Goal: Task Accomplishment & Management: Manage account settings

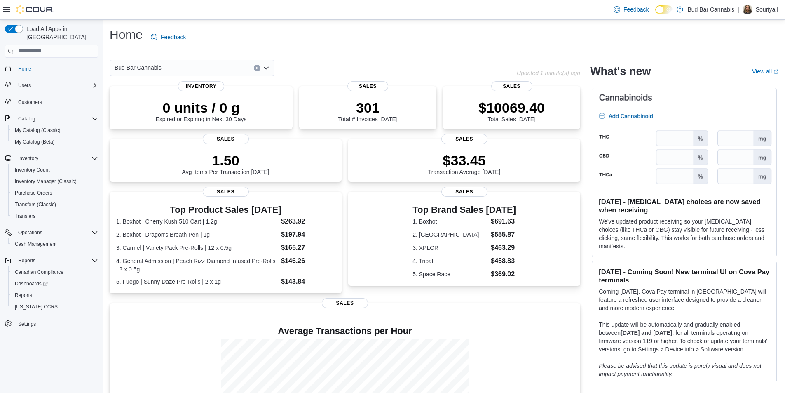
click at [57, 256] on div "Reports" at bounding box center [56, 261] width 83 height 10
click at [47, 290] on div "Reports" at bounding box center [55, 295] width 87 height 10
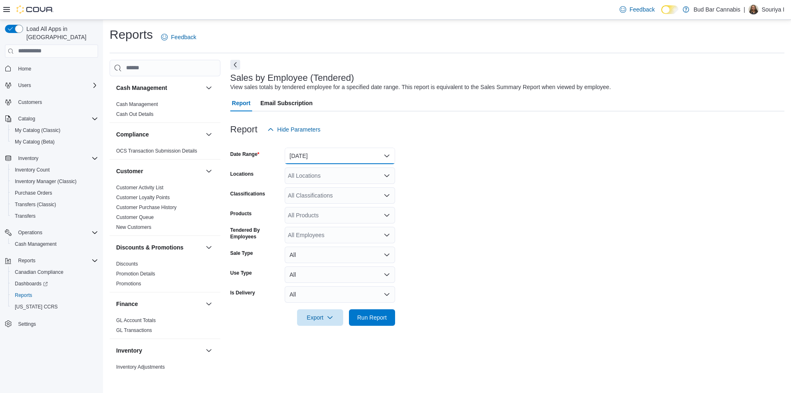
click at [344, 156] on button "Yesterday" at bounding box center [340, 156] width 110 height 16
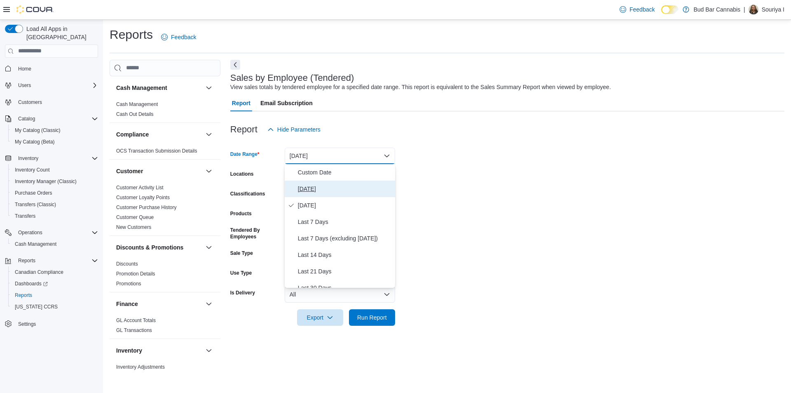
click at [335, 191] on span "Today" at bounding box center [345, 189] width 94 height 10
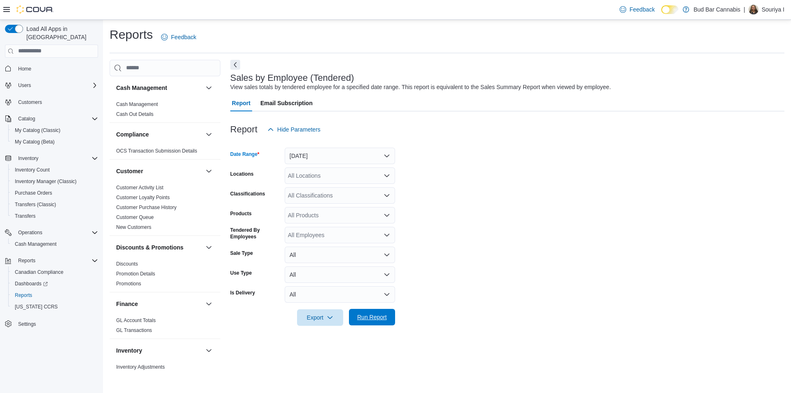
click at [380, 317] on span "Run Report" at bounding box center [372, 317] width 30 height 8
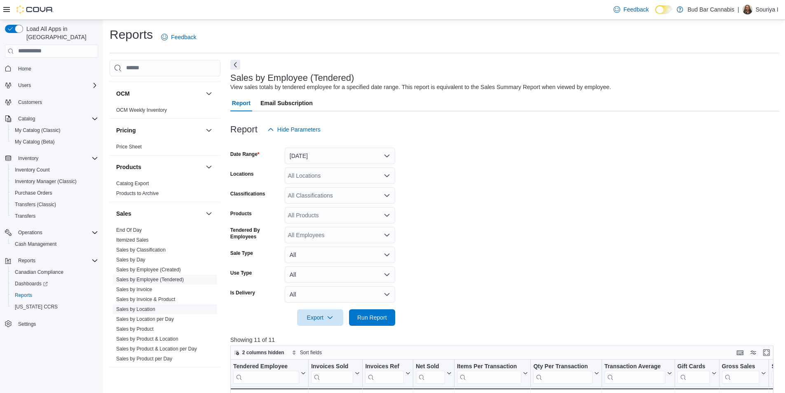
scroll to position [449, 0]
click at [150, 288] on link "Sales by Invoice" at bounding box center [134, 289] width 36 height 6
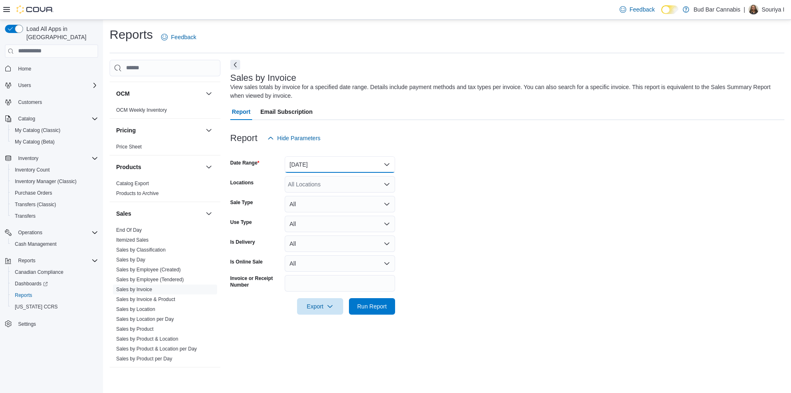
click at [317, 167] on button "Yesterday" at bounding box center [340, 164] width 110 height 16
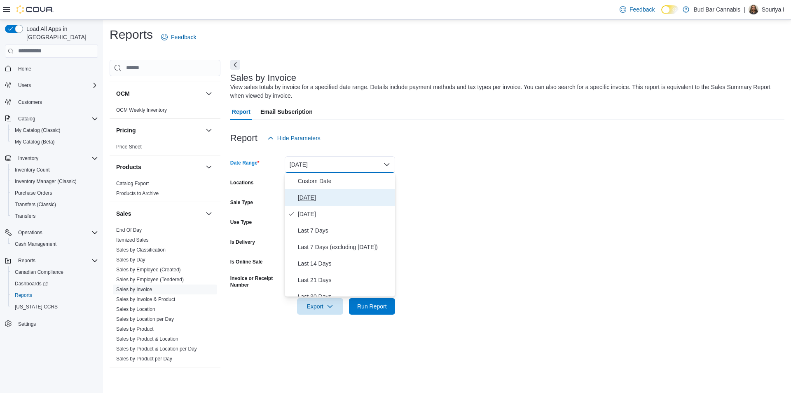
click at [319, 202] on span "Today" at bounding box center [345, 197] width 94 height 10
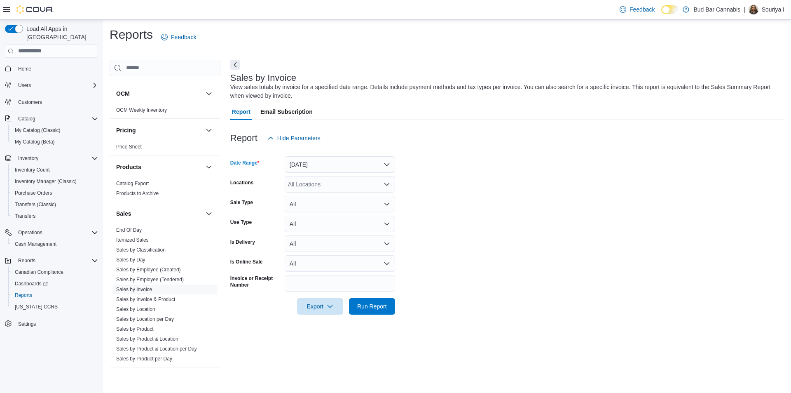
click at [332, 183] on div "All Locations" at bounding box center [340, 184] width 110 height 16
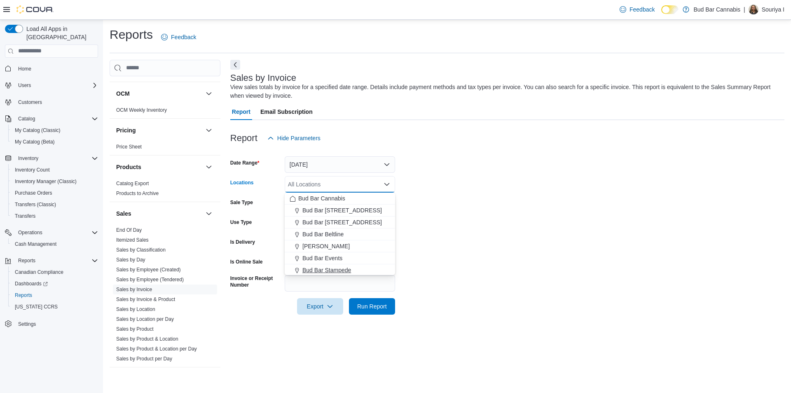
click at [332, 266] on span "Bud Bar Stampede" at bounding box center [327, 270] width 49 height 8
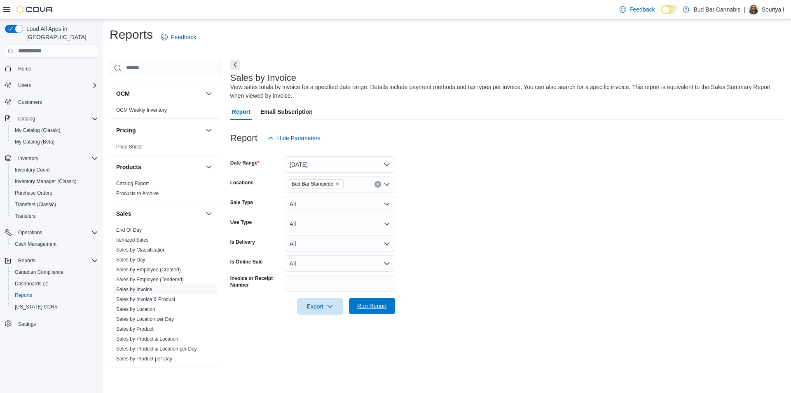
drag, startPoint x: 366, startPoint y: 305, endPoint x: 371, endPoint y: 300, distance: 7.1
click at [367, 305] on span "Run Report" at bounding box center [372, 306] width 30 height 8
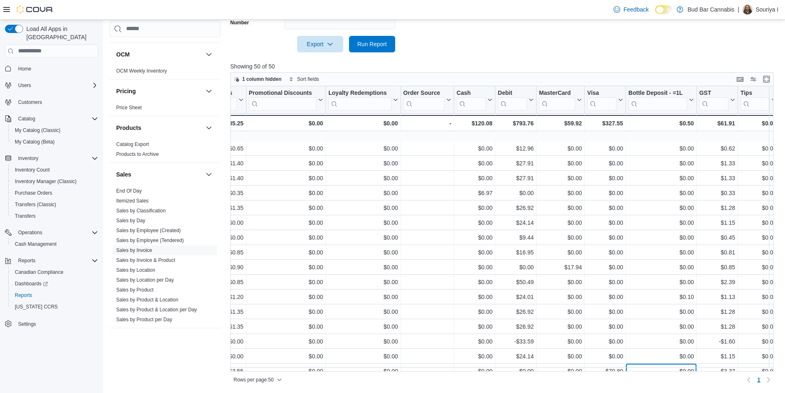
scroll to position [418, 1520]
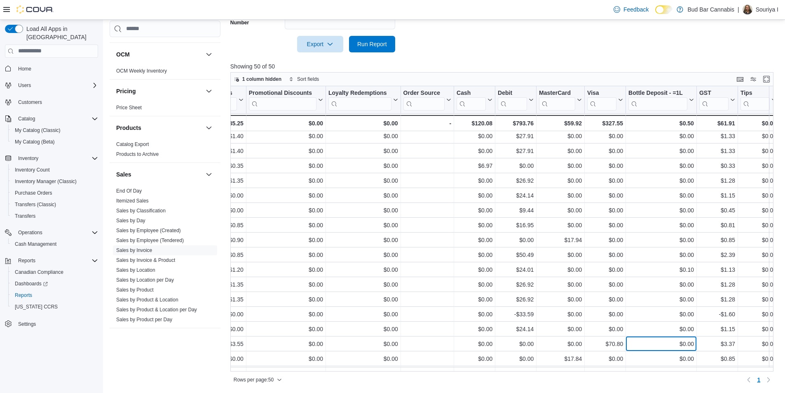
drag, startPoint x: 385, startPoint y: 387, endPoint x: 438, endPoint y: 382, distance: 53.0
click at [352, 387] on div "Reports Feedback Cash Management Cash Management Cash Out Details Compliance OC…" at bounding box center [444, 75] width 683 height 635
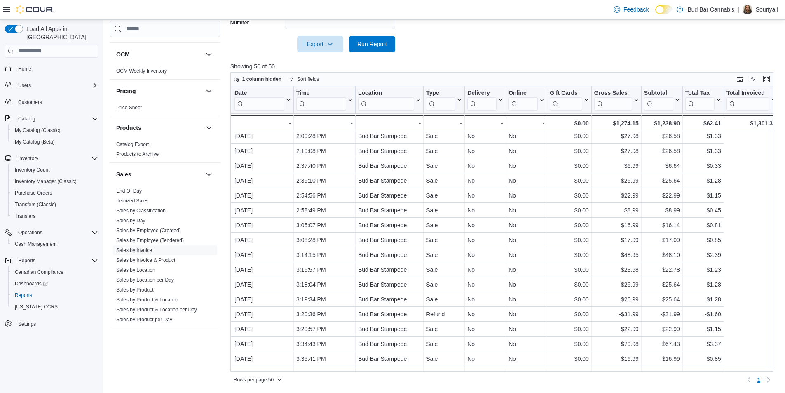
scroll to position [418, 0]
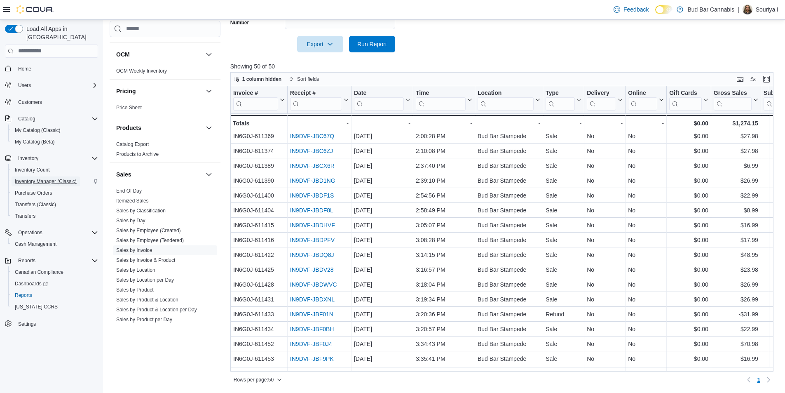
click at [40, 178] on span "Inventory Manager (Classic)" at bounding box center [46, 181] width 62 height 7
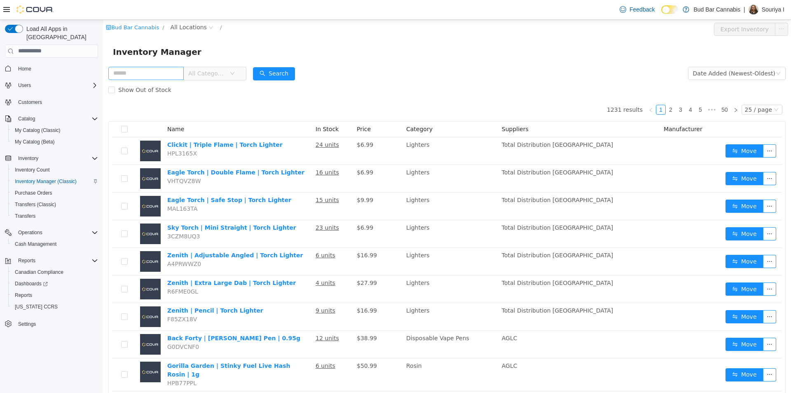
click at [164, 73] on input "text" at bounding box center [145, 72] width 75 height 13
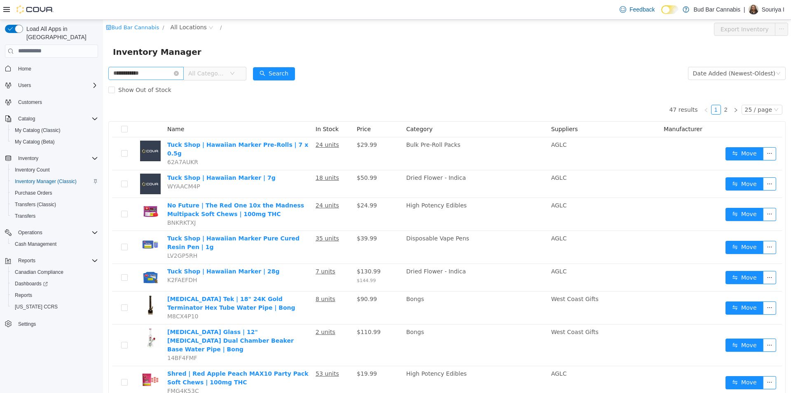
click at [133, 73] on input "**********" at bounding box center [145, 72] width 75 height 13
drag, startPoint x: 244, startPoint y: 108, endPoint x: 264, endPoint y: 80, distance: 34.5
click at [268, 78] on button "Search" at bounding box center [274, 73] width 42 height 13
click at [162, 74] on input "**********" at bounding box center [145, 72] width 75 height 13
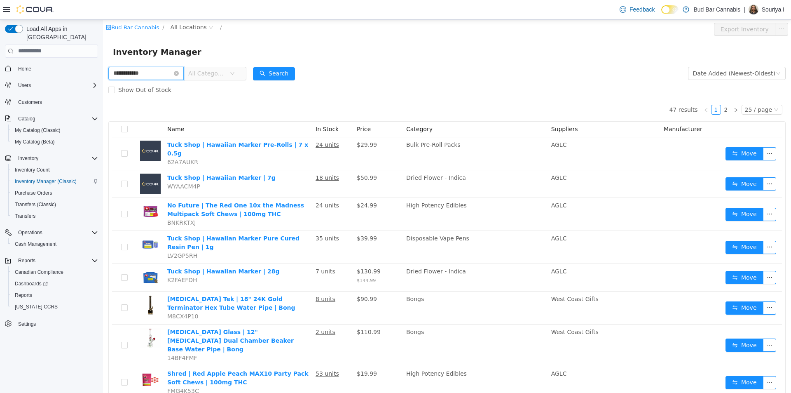
click at [112, 73] on input "**********" at bounding box center [145, 72] width 75 height 13
drag, startPoint x: 166, startPoint y: 75, endPoint x: 137, endPoint y: 76, distance: 28.9
click at [137, 76] on input "**********" at bounding box center [145, 72] width 75 height 13
type input "*********"
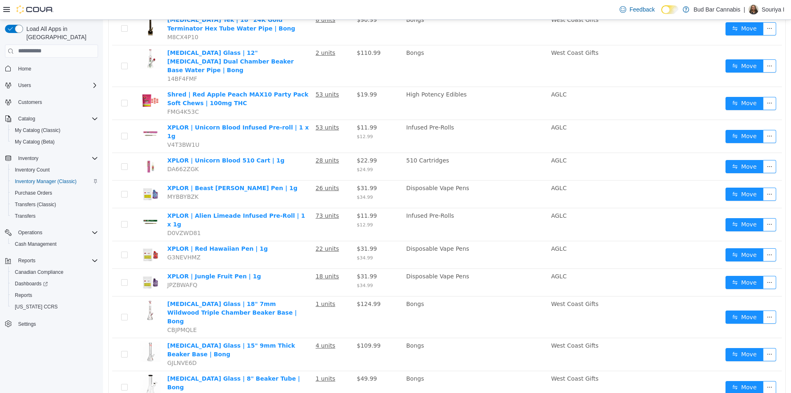
scroll to position [195, 0]
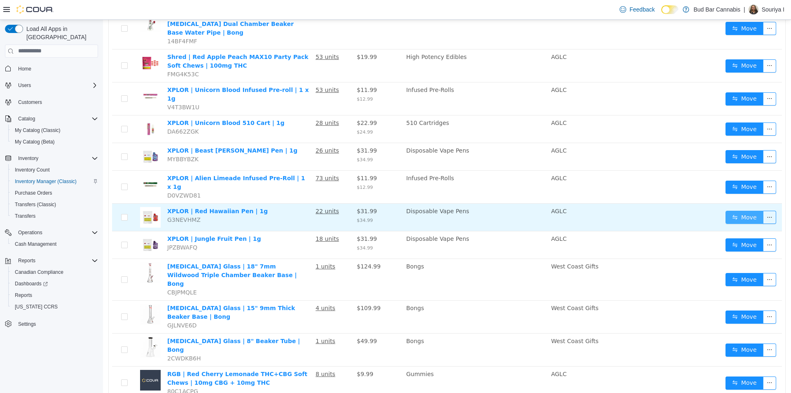
click at [748, 210] on button "Move" at bounding box center [745, 216] width 38 height 13
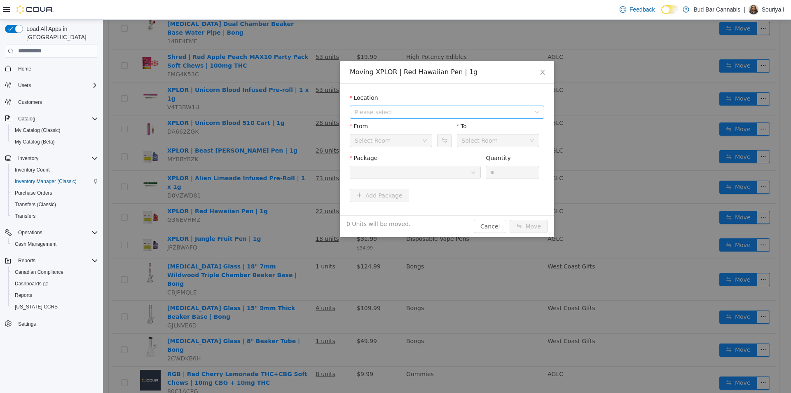
click at [383, 108] on span "Please select" at bounding box center [443, 112] width 176 height 8
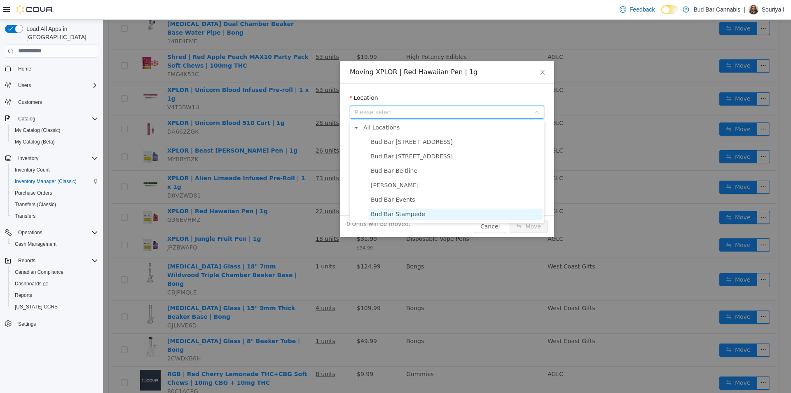
click at [422, 214] on span "Bud Bar Stampede" at bounding box center [456, 213] width 174 height 11
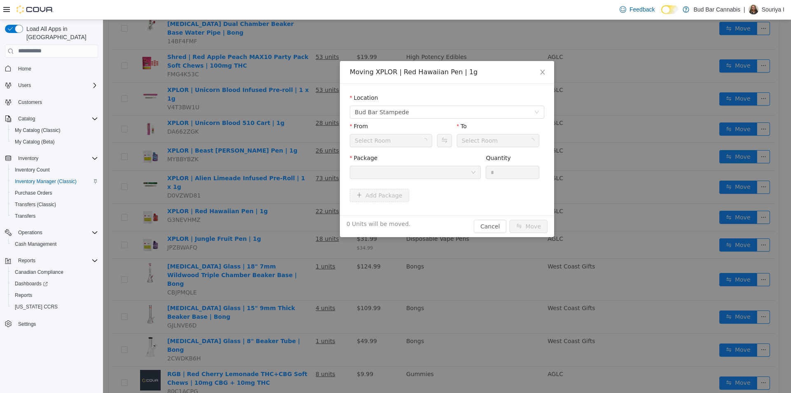
click at [397, 137] on div "Select Room" at bounding box center [388, 140] width 67 height 12
click at [397, 144] on div "Select Room" at bounding box center [388, 140] width 67 height 12
click at [406, 143] on div "Select Room" at bounding box center [388, 140] width 67 height 12
click at [409, 138] on div "Front Room" at bounding box center [388, 140] width 67 height 12
click at [387, 182] on li "Product Return Room" at bounding box center [391, 182] width 82 height 13
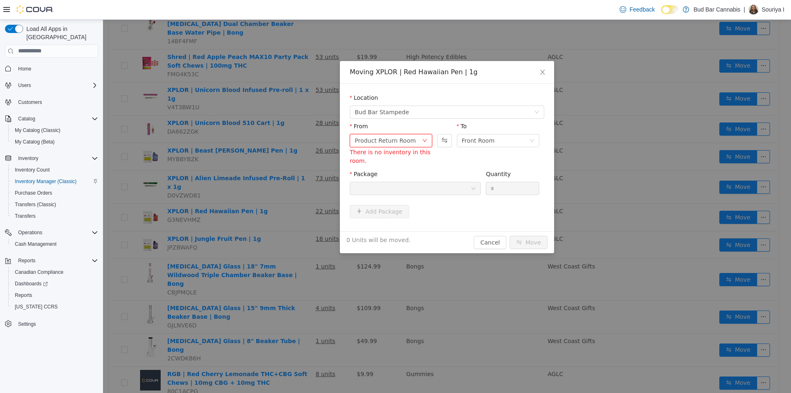
click at [387, 182] on body "Bud Bar Cannabis / All Locations / Export Inventory Inventory Manager *********…" at bounding box center [444, 10] width 682 height 373
drag, startPoint x: 371, startPoint y: 118, endPoint x: 373, endPoint y: 134, distance: 16.6
click at [373, 134] on div "Product Return Room" at bounding box center [385, 140] width 61 height 12
click at [390, 165] on li "Front Room" at bounding box center [391, 169] width 82 height 13
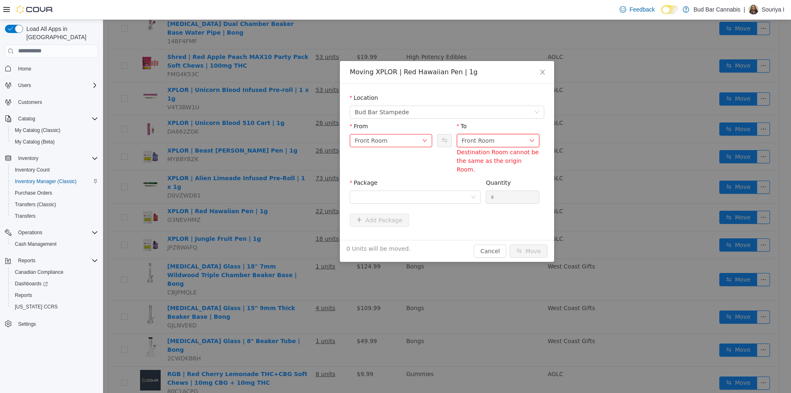
click at [500, 138] on div "Front Room" at bounding box center [495, 140] width 67 height 12
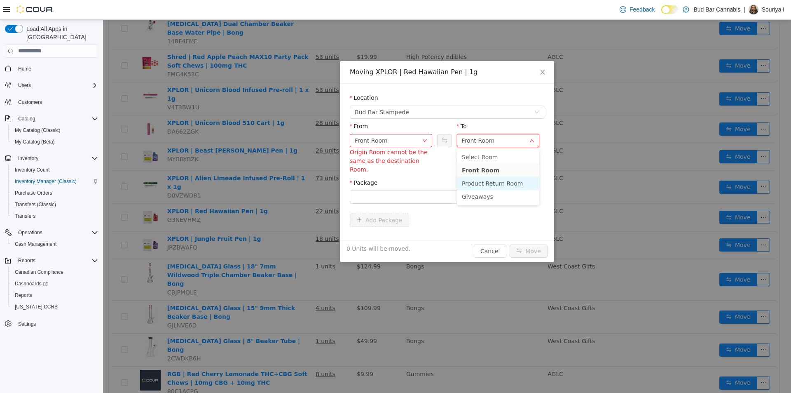
click at [503, 186] on li "Product Return Room" at bounding box center [498, 182] width 82 height 13
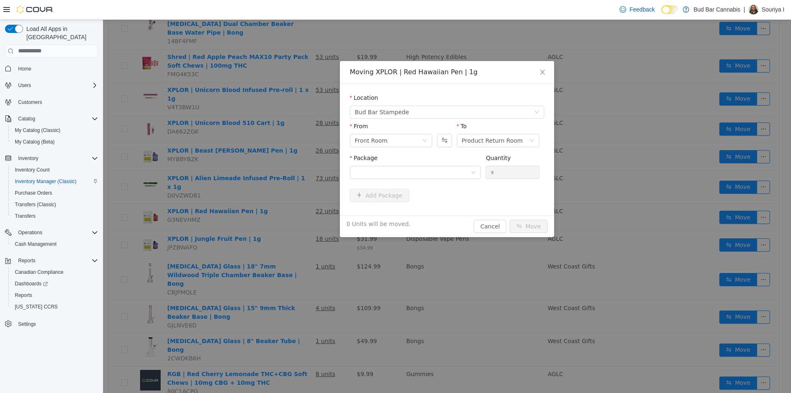
click at [442, 190] on div "Add Package" at bounding box center [447, 194] width 195 height 13
click at [435, 171] on div at bounding box center [413, 172] width 116 height 12
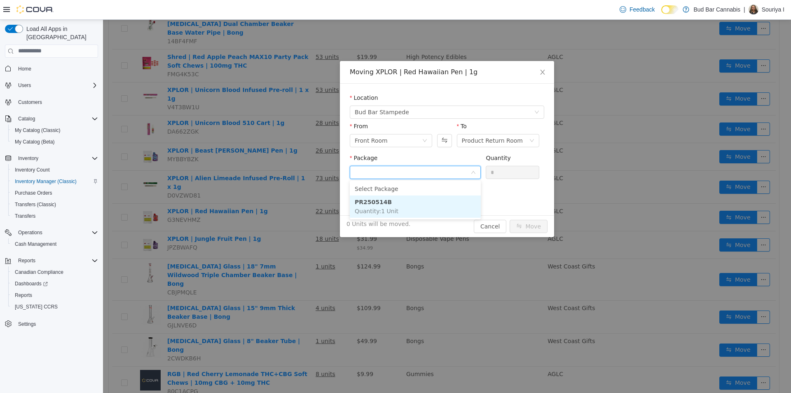
click at [438, 201] on li "PR250514B Quantity : 1 Unit" at bounding box center [415, 206] width 131 height 22
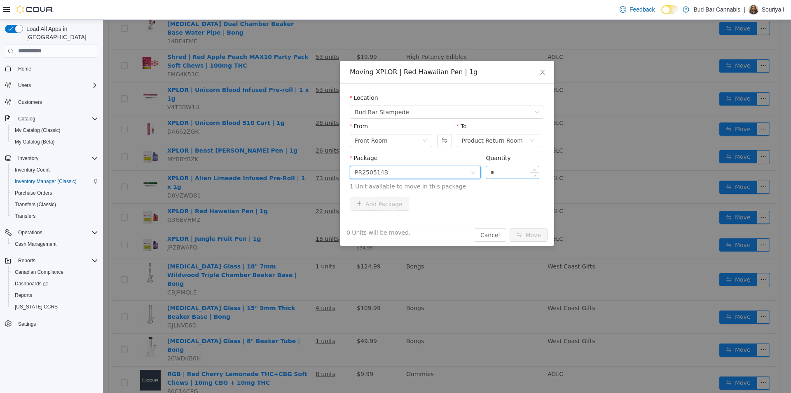
click at [514, 176] on input "*" at bounding box center [512, 172] width 53 height 12
type input "*"
click at [535, 236] on button "Move" at bounding box center [529, 234] width 38 height 13
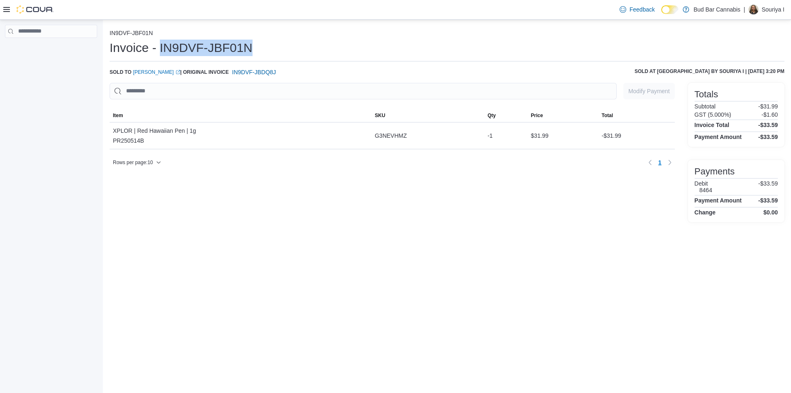
drag, startPoint x: 294, startPoint y: 42, endPoint x: 160, endPoint y: 46, distance: 134.0
click at [160, 46] on div "Invoice - IN9DVF-JBF01N" at bounding box center [447, 48] width 675 height 16
copy h1 "IN9DVF-JBF01N"
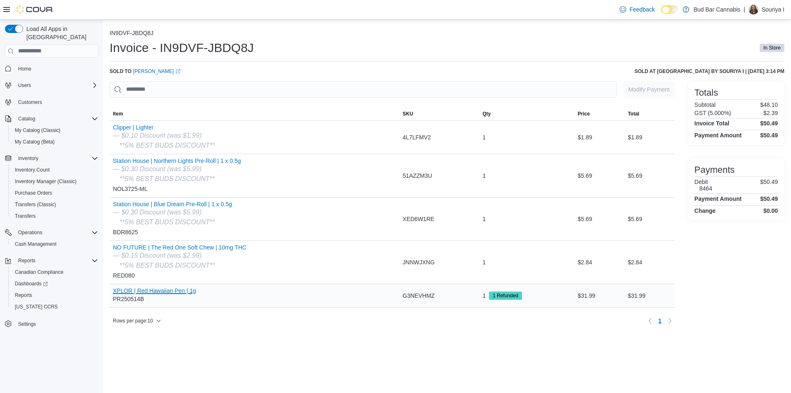
click at [175, 289] on button "XPLOR | Red Hawaiian Pen | 1g" at bounding box center [154, 290] width 83 height 7
drag, startPoint x: 223, startPoint y: 290, endPoint x: 115, endPoint y: 290, distance: 108.4
click at [113, 292] on div "XPLOR | Red Hawaiian Pen | 1g PR250514B" at bounding box center [255, 295] width 290 height 23
copy button "XPLOR | Red Hawaiian Pen | 1g"
drag, startPoint x: 278, startPoint y: 40, endPoint x: 160, endPoint y: 49, distance: 118.6
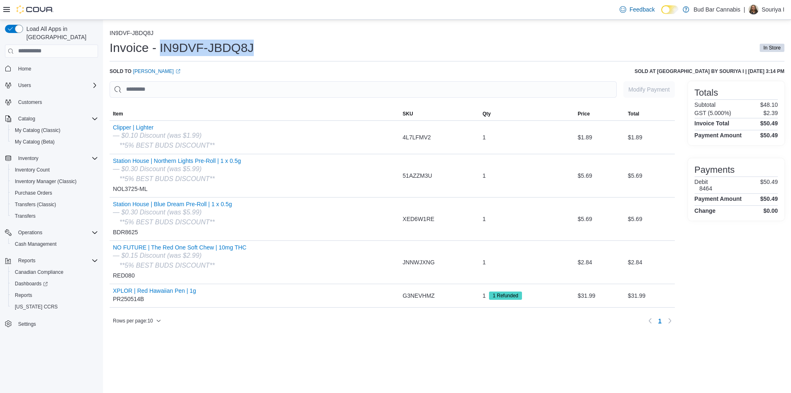
click at [160, 49] on div "Invoice - IN9DVF-JBDQ8J In Store" at bounding box center [447, 48] width 675 height 16
copy h1 "IN9DVF-JBDQ8J"
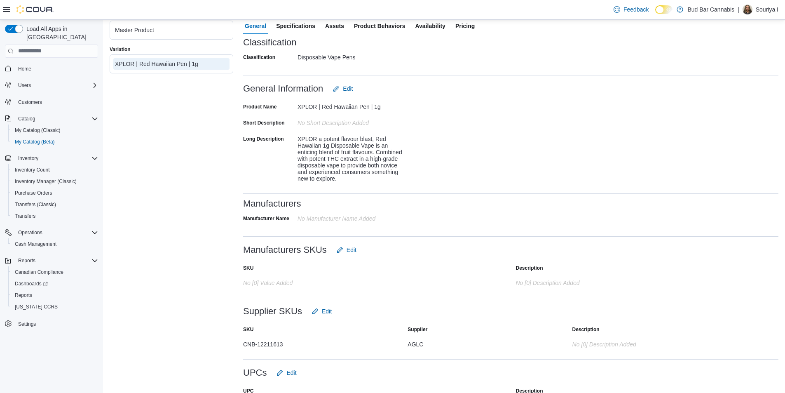
scroll to position [232, 0]
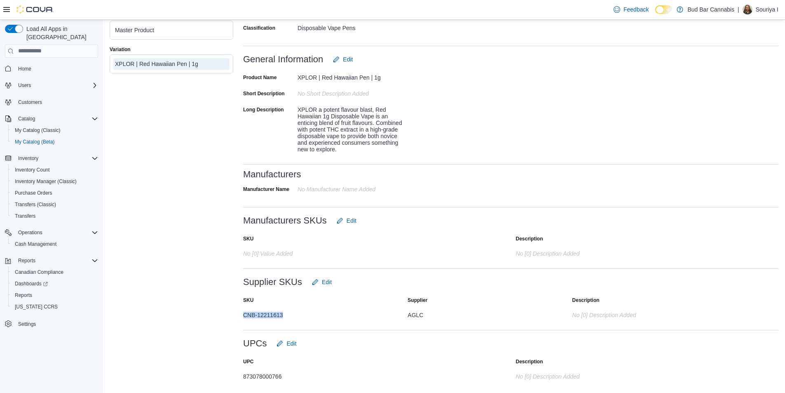
drag, startPoint x: 275, startPoint y: 318, endPoint x: 256, endPoint y: 315, distance: 19.2
click at [242, 316] on div "Master Product Variation XPLOR | Red Hawaiian Pen | 1g XPLOR | Red Hawaiian Pen…" at bounding box center [444, 112] width 669 height 549
copy div "CNB-12211613"
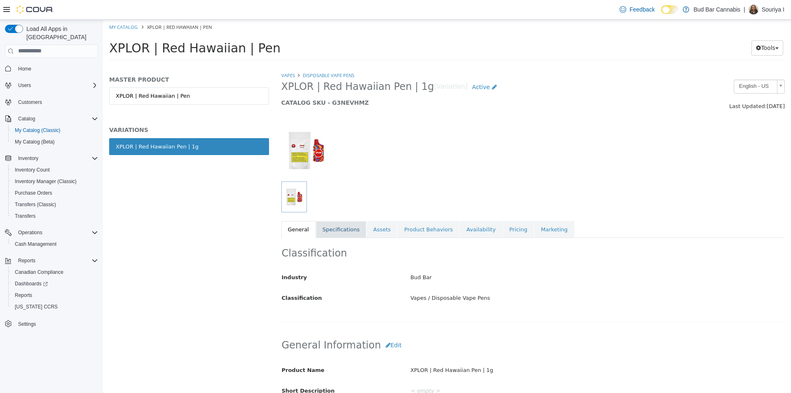
click at [338, 221] on link "Specifications" at bounding box center [341, 229] width 50 height 17
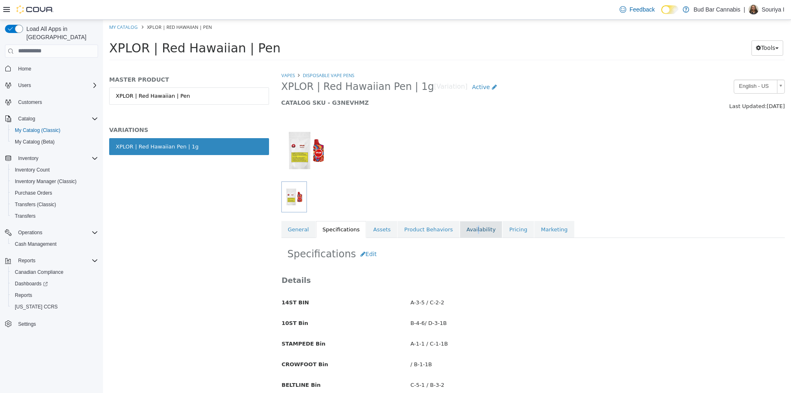
drag, startPoint x: 462, startPoint y: 230, endPoint x: 450, endPoint y: 235, distance: 13.5
click at [463, 230] on link "Availability" at bounding box center [481, 229] width 42 height 17
